Goal: Find specific page/section: Find specific page/section

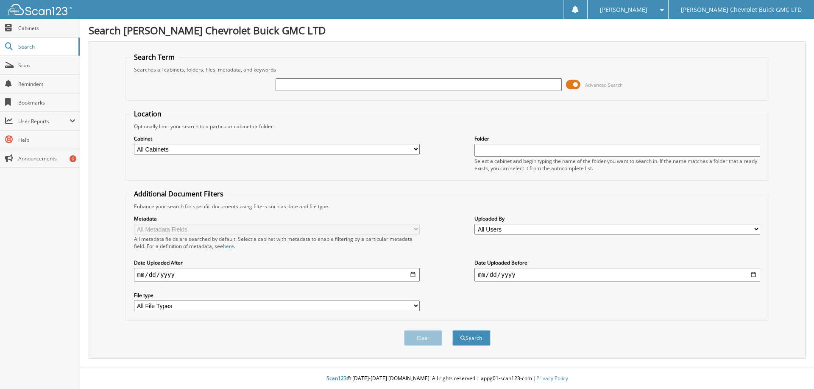
click at [570, 85] on span at bounding box center [573, 84] width 14 height 13
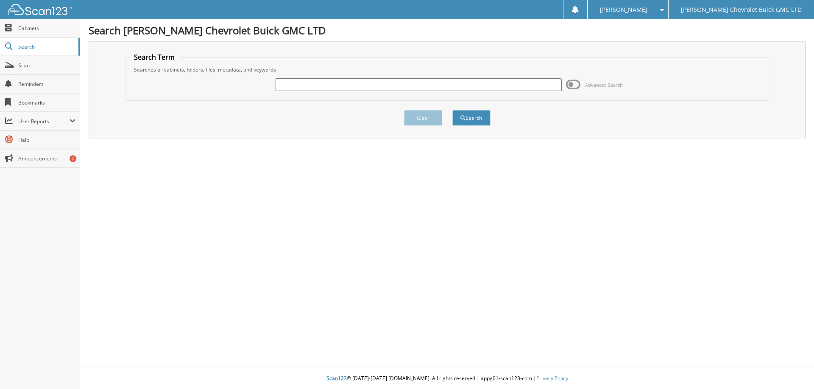
click at [316, 84] on input "text" at bounding box center [418, 84] width 286 height 13
type input "Boissy"
click at [475, 118] on button "Search" at bounding box center [471, 118] width 38 height 16
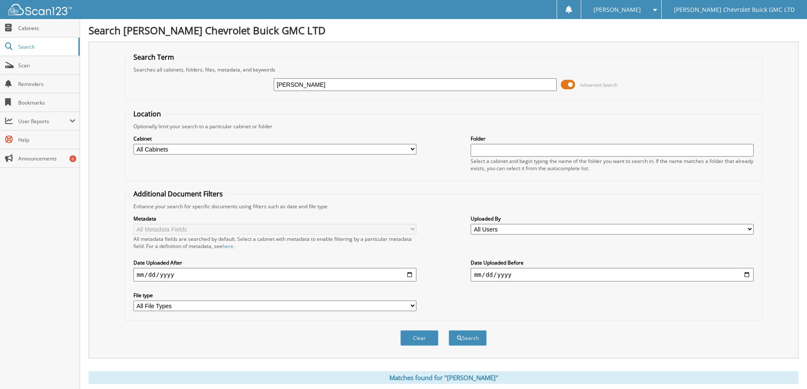
click at [564, 83] on span at bounding box center [568, 84] width 14 height 13
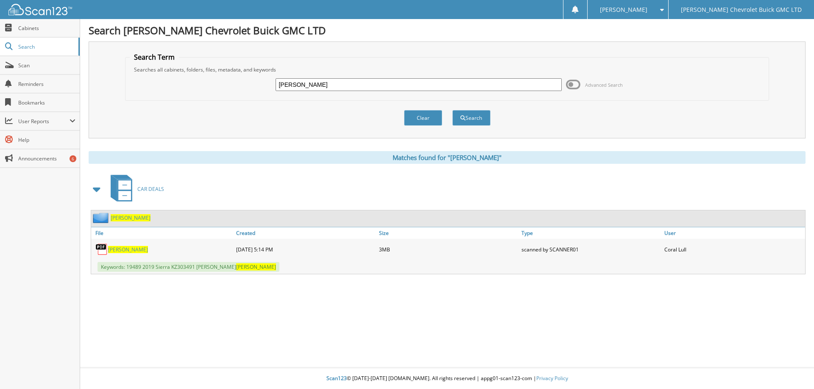
click at [117, 251] on span "[PERSON_NAME]" at bounding box center [128, 249] width 40 height 7
click at [314, 88] on input "[PERSON_NAME]" at bounding box center [418, 84] width 286 height 13
click at [313, 88] on input "[PERSON_NAME]" at bounding box center [418, 84] width 286 height 13
type input "[PERSON_NAME]"
click at [471, 114] on button "Search" at bounding box center [471, 118] width 38 height 16
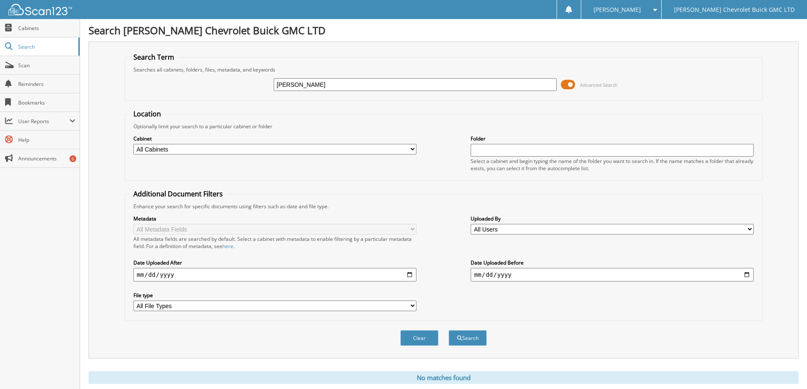
click at [565, 83] on span at bounding box center [568, 84] width 14 height 13
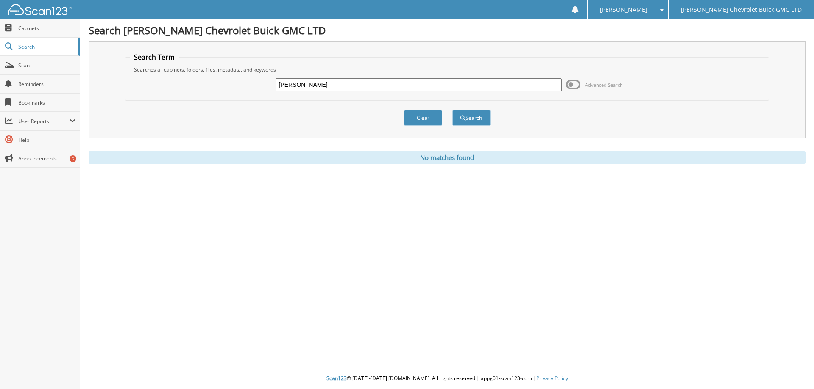
drag, startPoint x: 322, startPoint y: 83, endPoint x: 262, endPoint y: 86, distance: 59.8
click at [262, 86] on div "O'Neill Advanced Search" at bounding box center [447, 84] width 635 height 23
type input "Southoff"
click at [469, 117] on button "Search" at bounding box center [471, 118] width 38 height 16
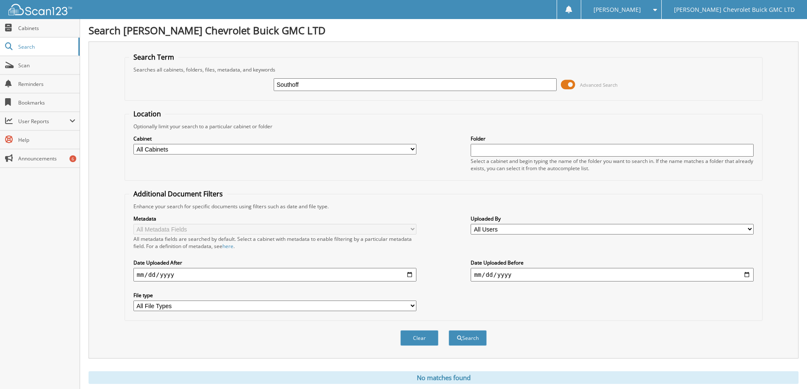
click at [566, 85] on span at bounding box center [568, 84] width 14 height 13
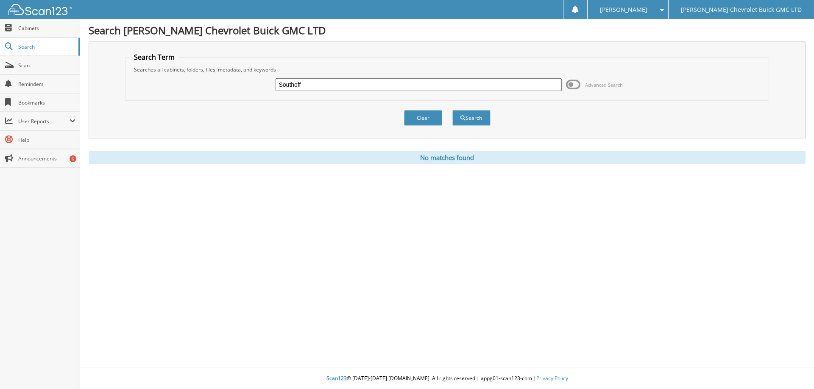
drag, startPoint x: 309, startPoint y: 84, endPoint x: 250, endPoint y: 89, distance: 59.1
click at [250, 89] on div "Southoff Advanced Search" at bounding box center [447, 84] width 635 height 23
type input "Bidwell"
click at [471, 119] on button "Search" at bounding box center [471, 118] width 38 height 16
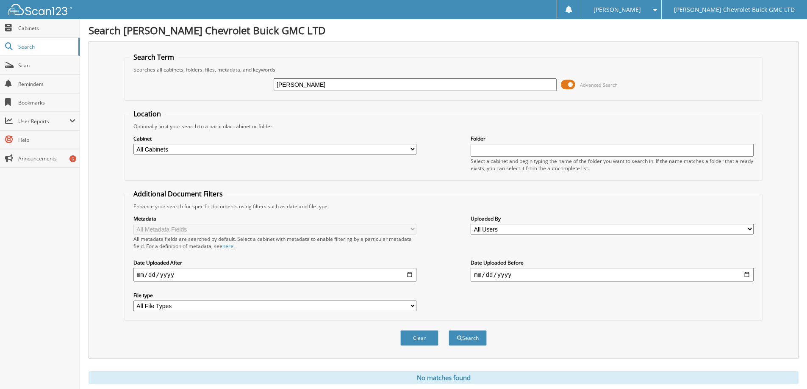
click at [566, 88] on span at bounding box center [568, 84] width 14 height 13
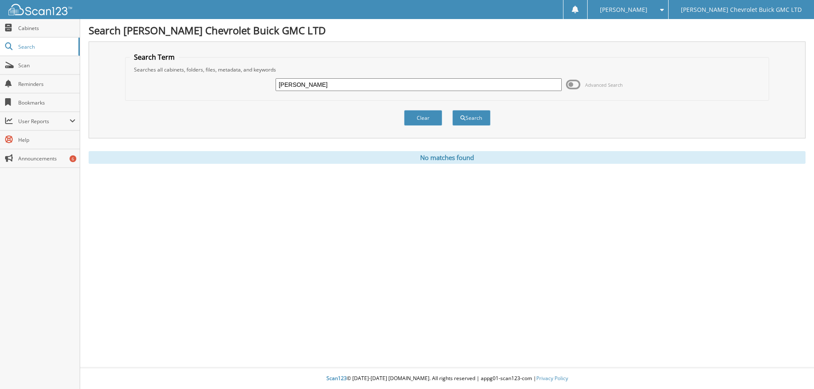
click at [664, 8] on span at bounding box center [660, 10] width 8 height 6
click at [667, 41] on link "Logout" at bounding box center [627, 41] width 80 height 15
